Goal: Navigation & Orientation: Go to known website

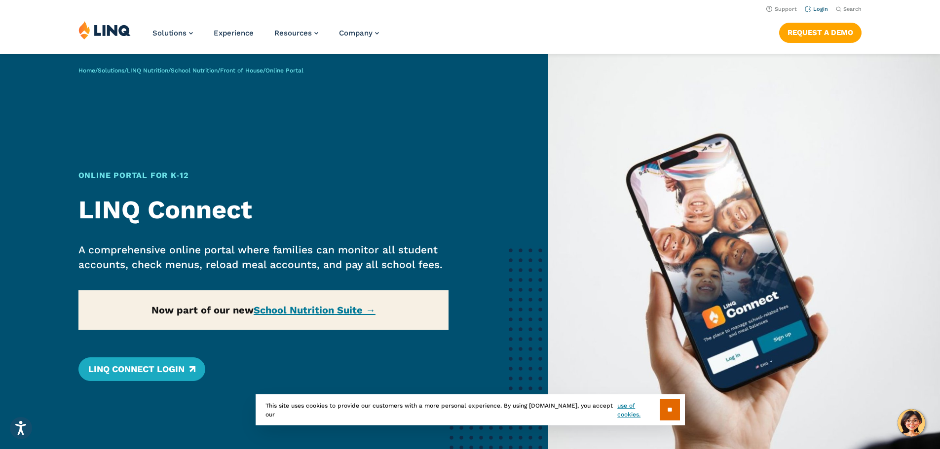
click at [810, 9] on link "Login" at bounding box center [816, 9] width 23 height 6
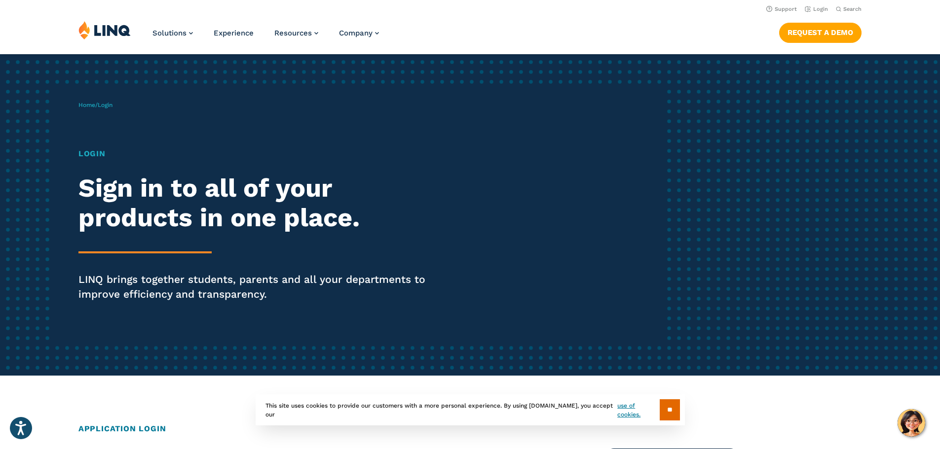
click at [92, 152] on h1 "Login" at bounding box center [259, 154] width 362 height 12
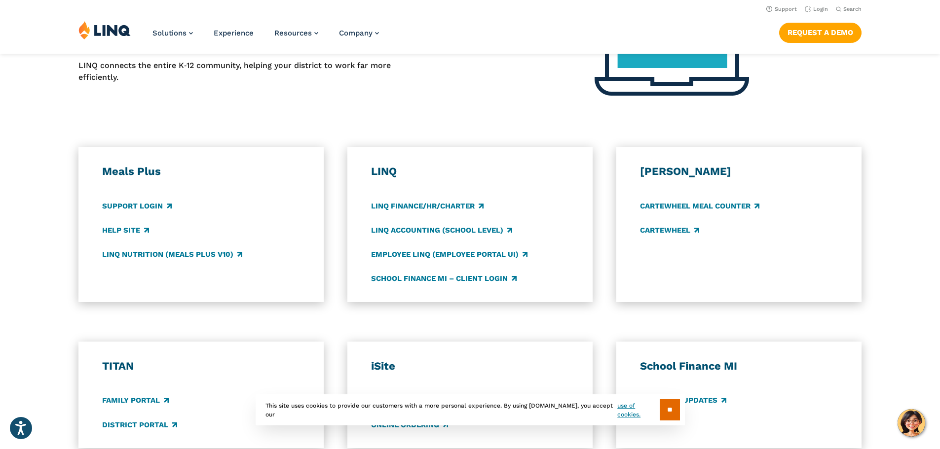
scroll to position [444, 0]
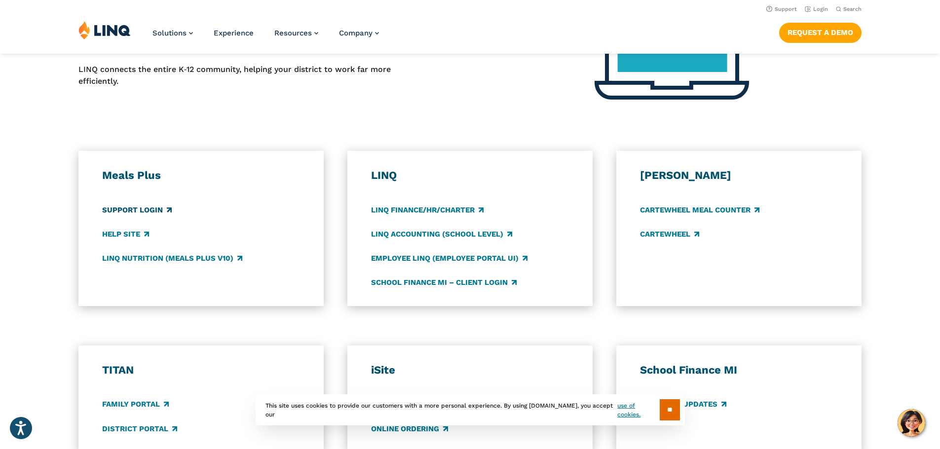
click at [148, 209] on link "Support Login" at bounding box center [137, 210] width 70 height 11
